Goal: Contribute content

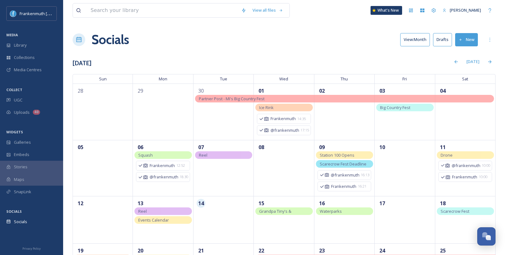
click at [466, 41] on button "New" at bounding box center [466, 39] width 23 height 13
click at [465, 54] on span "Post" at bounding box center [469, 54] width 9 height 6
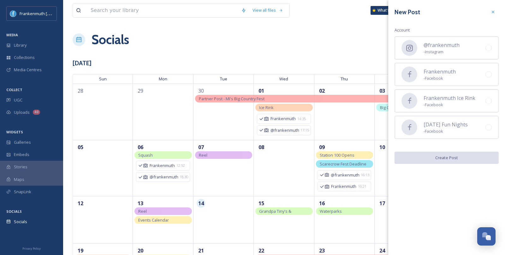
click at [465, 54] on div "@frankenmuth - Instagram" at bounding box center [447, 47] width 104 height 23
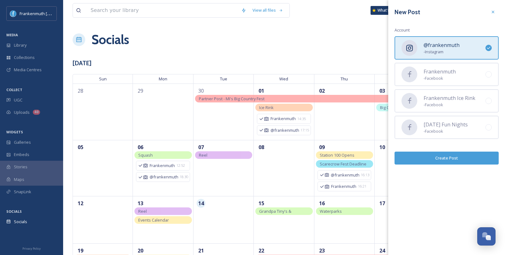
click at [453, 156] on button "Create Post" at bounding box center [447, 158] width 104 height 13
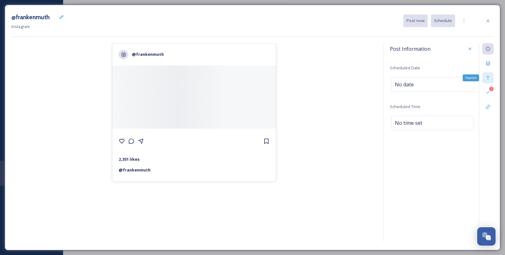
click at [490, 77] on icon at bounding box center [488, 77] width 5 height 5
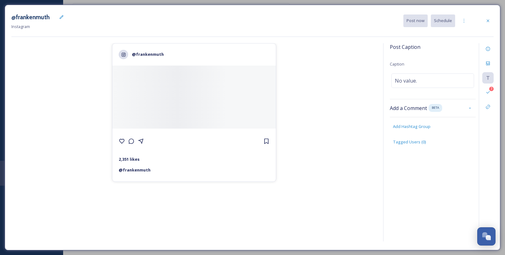
click at [447, 87] on div "Post Caption Caption No value. Add a Comment BETA Add Hashtag Group Tagged User…" at bounding box center [433, 100] width 86 height 115
click at [447, 81] on div "No value." at bounding box center [433, 81] width 83 height 15
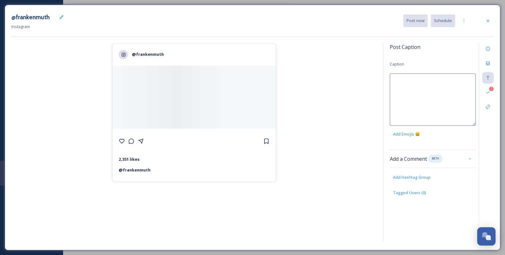
click at [447, 81] on textarea at bounding box center [433, 100] width 86 height 52
click at [487, 63] on icon at bounding box center [488, 63] width 5 height 5
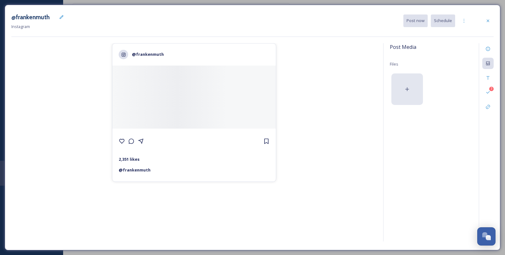
click at [411, 87] on div at bounding box center [408, 90] width 32 height 32
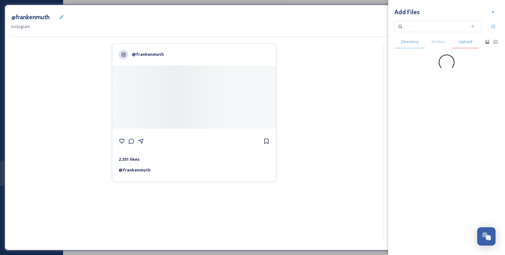
click at [465, 44] on span "Upload" at bounding box center [466, 42] width 14 height 6
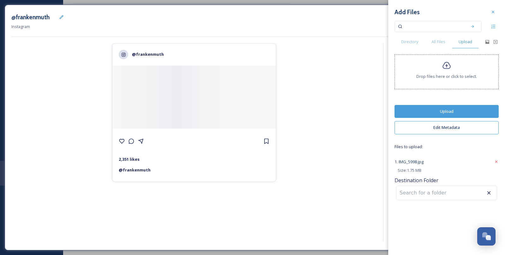
click at [453, 103] on div "Add Files Directory All Files Upload Drop files here or click to select. Upload…" at bounding box center [446, 104] width 117 height 208
click at [455, 112] on button "Upload" at bounding box center [447, 111] width 104 height 13
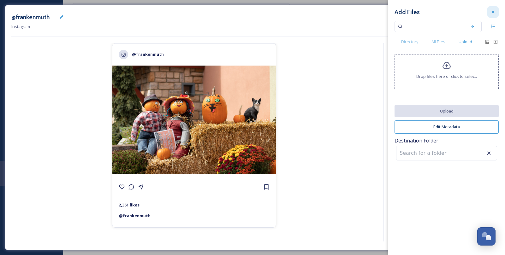
click at [496, 10] on div at bounding box center [493, 11] width 11 height 11
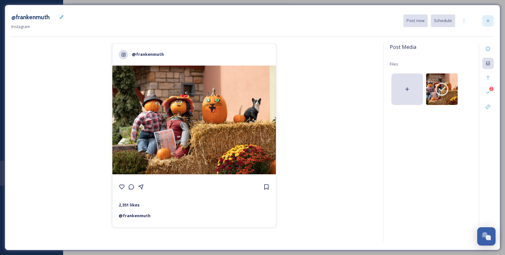
click at [488, 21] on icon at bounding box center [488, 21] width 3 height 3
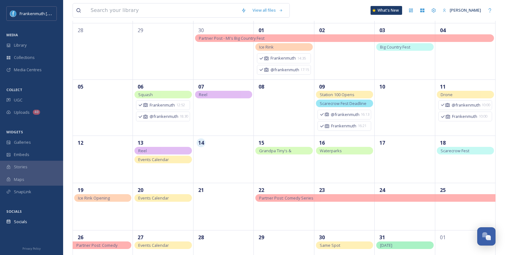
scroll to position [87, 0]
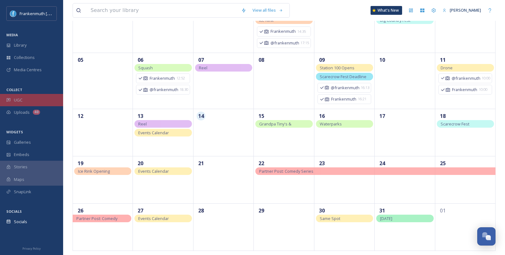
click at [27, 103] on div "UGC" at bounding box center [31, 100] width 63 height 12
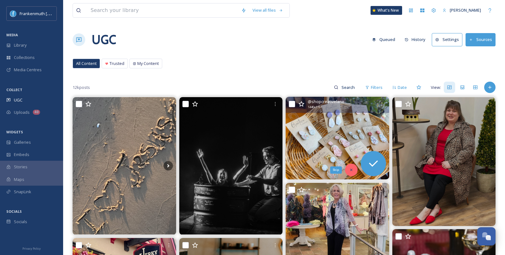
click at [351, 170] on icon at bounding box center [351, 170] width 2 height 2
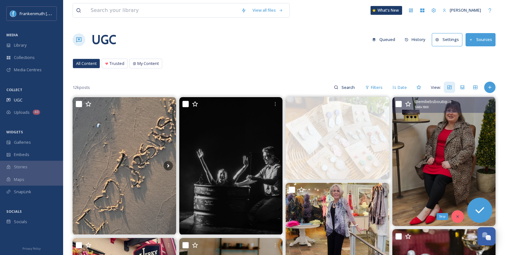
click at [462, 219] on div "Skip" at bounding box center [458, 217] width 13 height 13
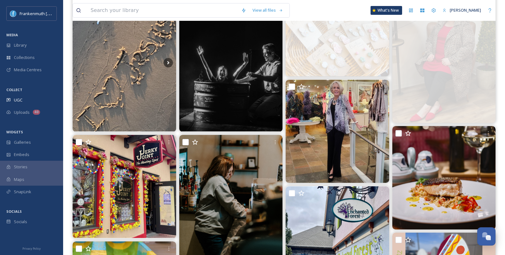
scroll to position [104, 0]
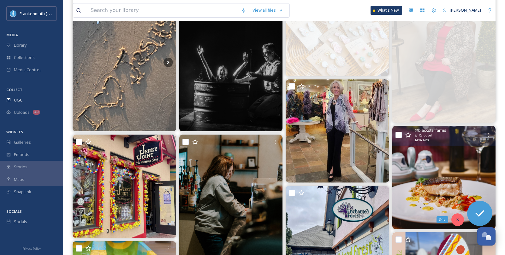
click at [459, 216] on div "Skip" at bounding box center [458, 220] width 13 height 13
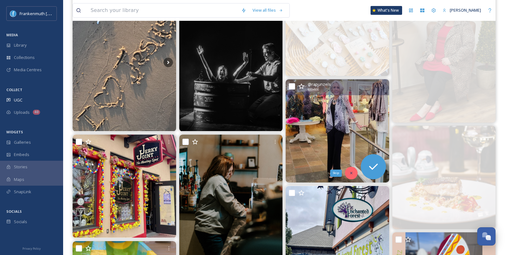
click at [347, 174] on div "Skip" at bounding box center [351, 173] width 13 height 13
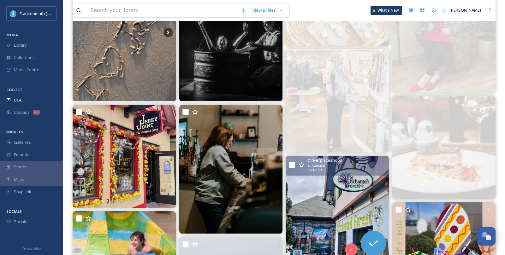
scroll to position [135, 0]
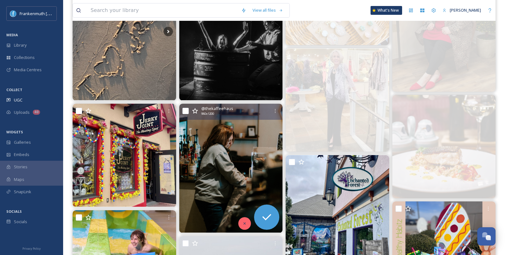
click at [248, 226] on div at bounding box center [244, 224] width 13 height 13
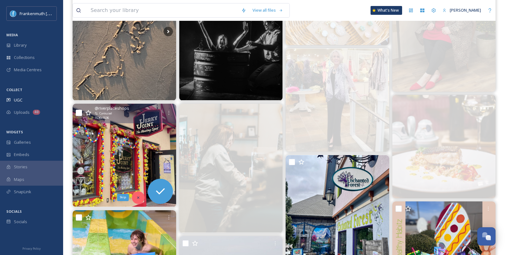
click at [139, 196] on icon at bounding box center [138, 198] width 4 height 4
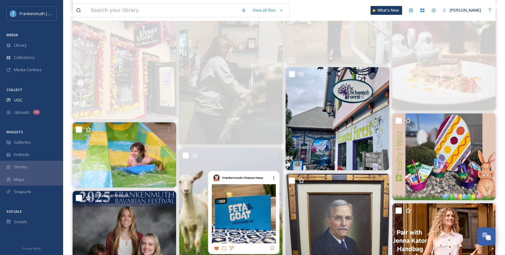
scroll to position [229, 0]
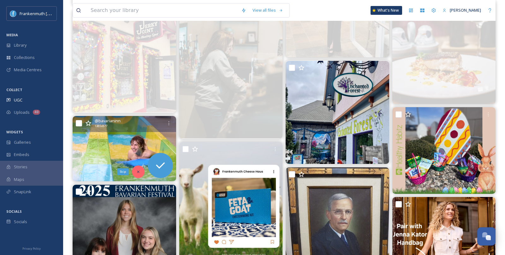
click at [135, 172] on div "Skip" at bounding box center [138, 172] width 13 height 13
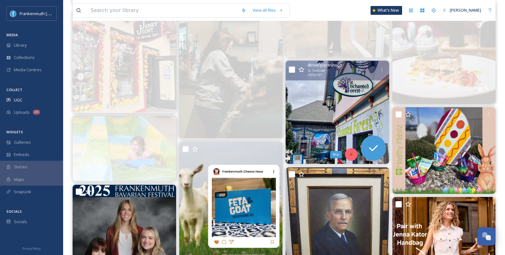
click at [349, 155] on icon at bounding box center [351, 155] width 4 height 4
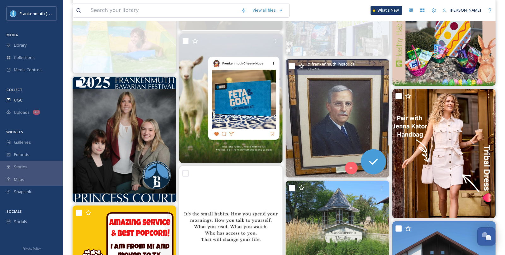
scroll to position [339, 0]
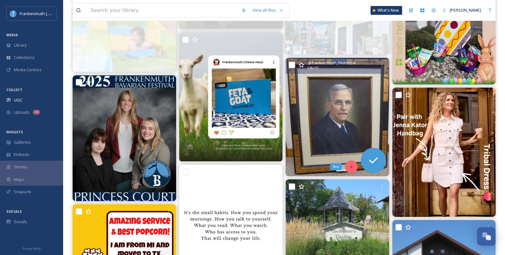
click at [354, 169] on div "Skip" at bounding box center [351, 167] width 13 height 13
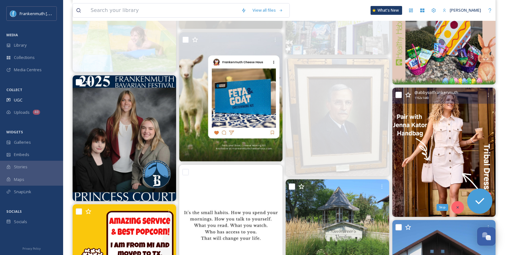
click at [456, 208] on icon at bounding box center [458, 208] width 4 height 4
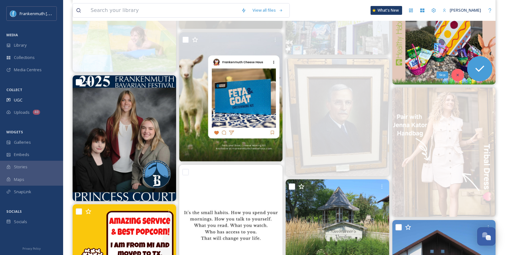
click at [458, 76] on icon at bounding box center [458, 75] width 4 height 4
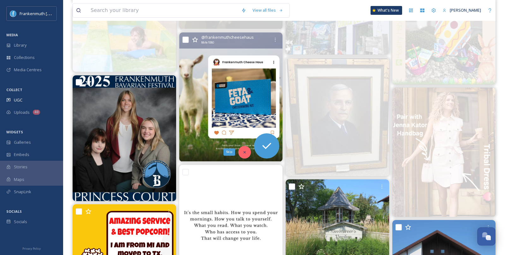
click at [245, 149] on div "Skip" at bounding box center [244, 152] width 13 height 13
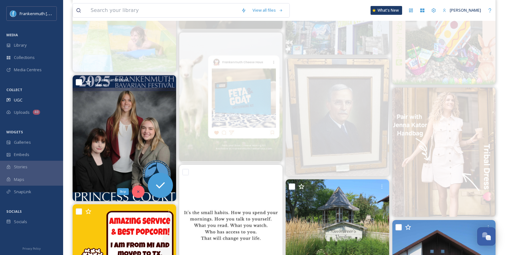
click at [140, 190] on icon at bounding box center [138, 192] width 4 height 4
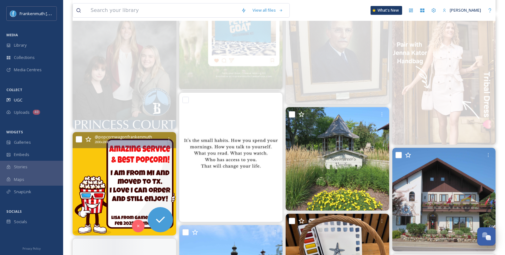
scroll to position [517, 0]
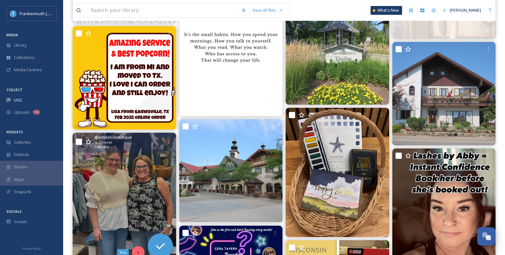
click at [139, 252] on icon at bounding box center [138, 253] width 4 height 4
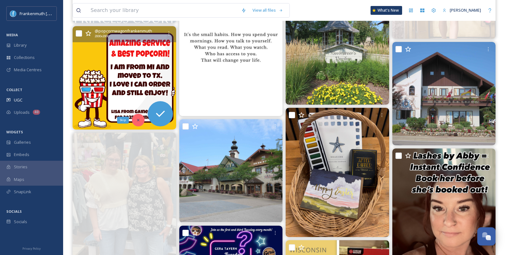
click at [137, 122] on div "Skip" at bounding box center [138, 120] width 13 height 13
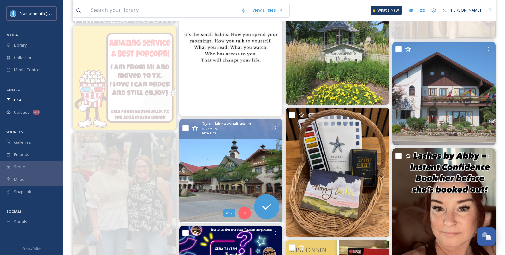
click at [245, 214] on icon at bounding box center [245, 213] width 4 height 4
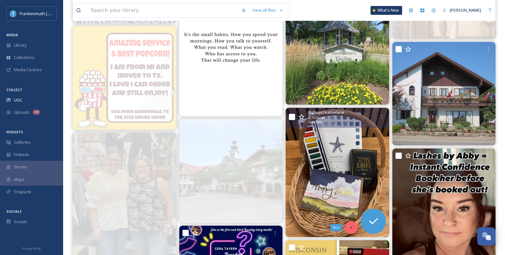
click at [349, 228] on icon at bounding box center [351, 228] width 4 height 4
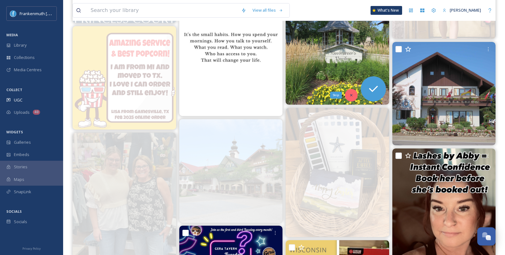
click at [349, 95] on icon at bounding box center [351, 95] width 4 height 4
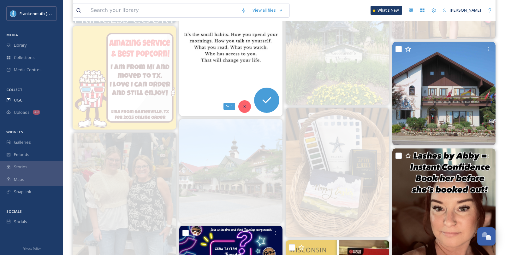
click at [245, 102] on div "Skip" at bounding box center [244, 106] width 13 height 13
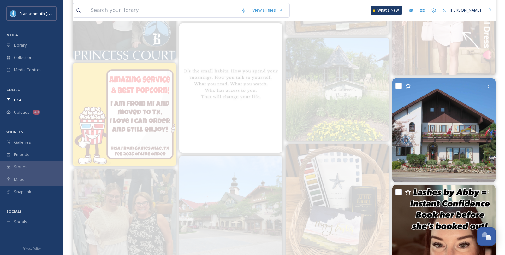
scroll to position [480, 0]
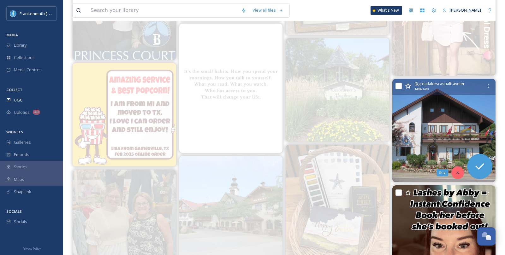
click at [458, 172] on icon at bounding box center [458, 173] width 4 height 4
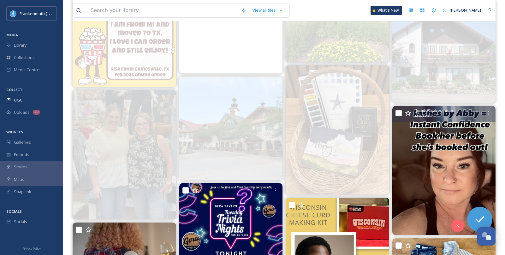
scroll to position [561, 0]
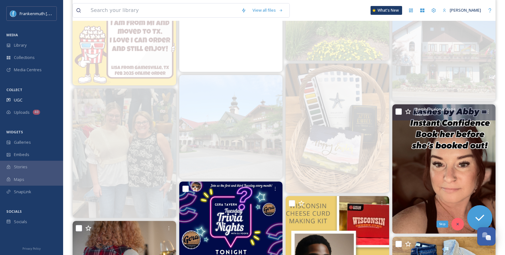
click at [456, 223] on icon at bounding box center [458, 224] width 4 height 4
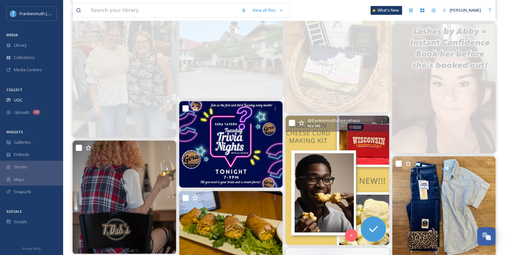
scroll to position [642, 0]
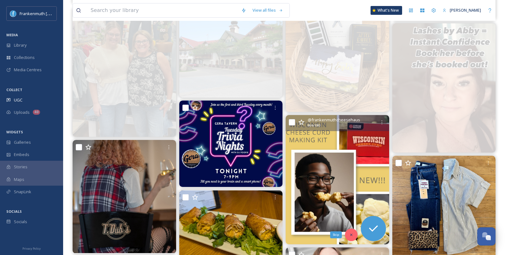
click at [351, 234] on icon at bounding box center [351, 235] width 2 height 2
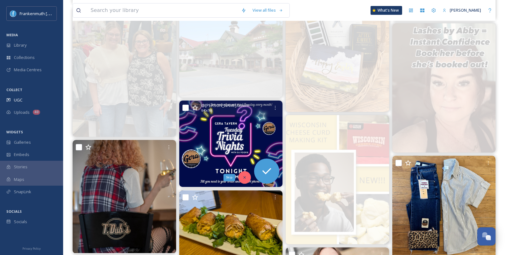
click at [245, 176] on icon at bounding box center [245, 178] width 4 height 4
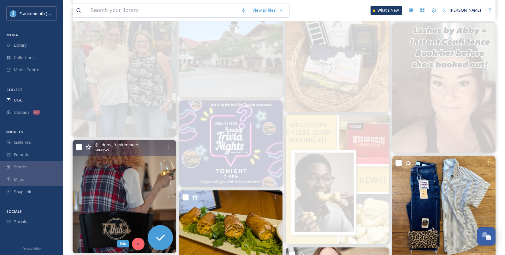
click at [139, 247] on div "Skip" at bounding box center [138, 244] width 13 height 13
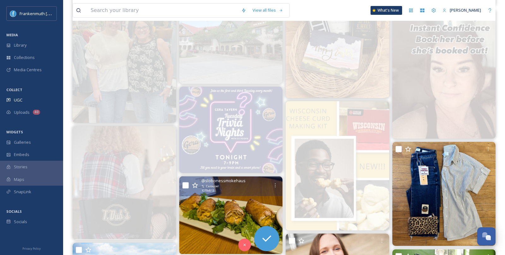
scroll to position [657, 0]
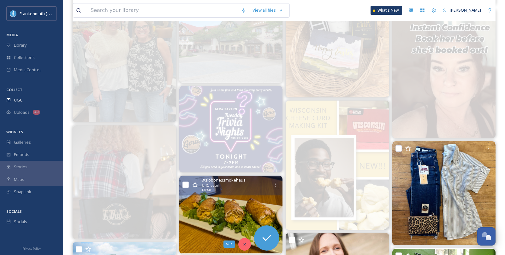
click at [246, 244] on icon at bounding box center [245, 245] width 4 height 4
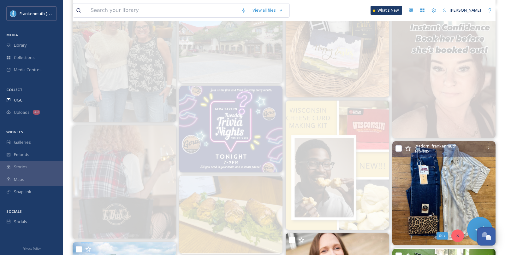
click at [458, 234] on icon at bounding box center [458, 236] width 4 height 4
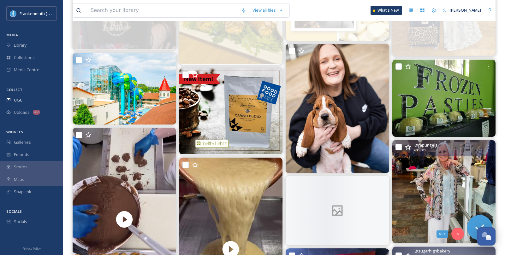
scroll to position [842, 0]
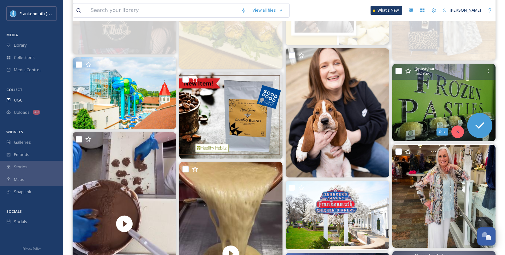
click at [455, 134] on div "Skip" at bounding box center [458, 132] width 13 height 13
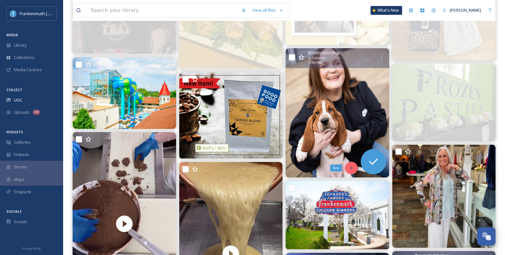
click at [350, 166] on icon at bounding box center [351, 168] width 4 height 4
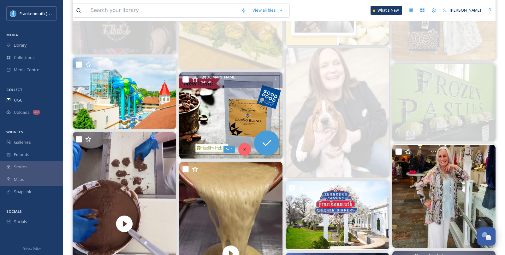
click at [245, 153] on div "Skip" at bounding box center [244, 149] width 13 height 13
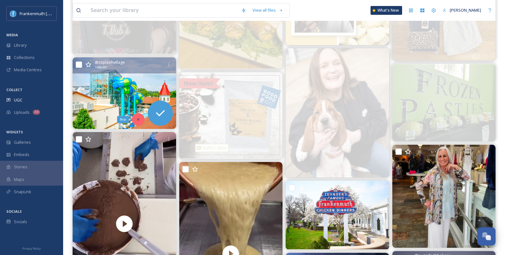
click at [141, 120] on div "Skip" at bounding box center [138, 119] width 13 height 13
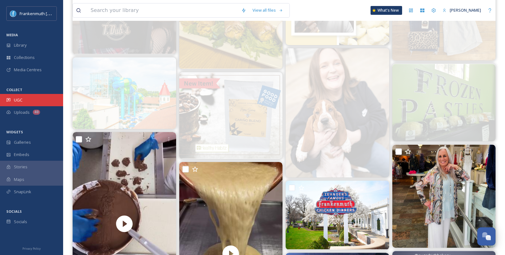
click at [20, 102] on span "UGC" at bounding box center [18, 100] width 9 height 6
